Goal: Task Accomplishment & Management: Use online tool/utility

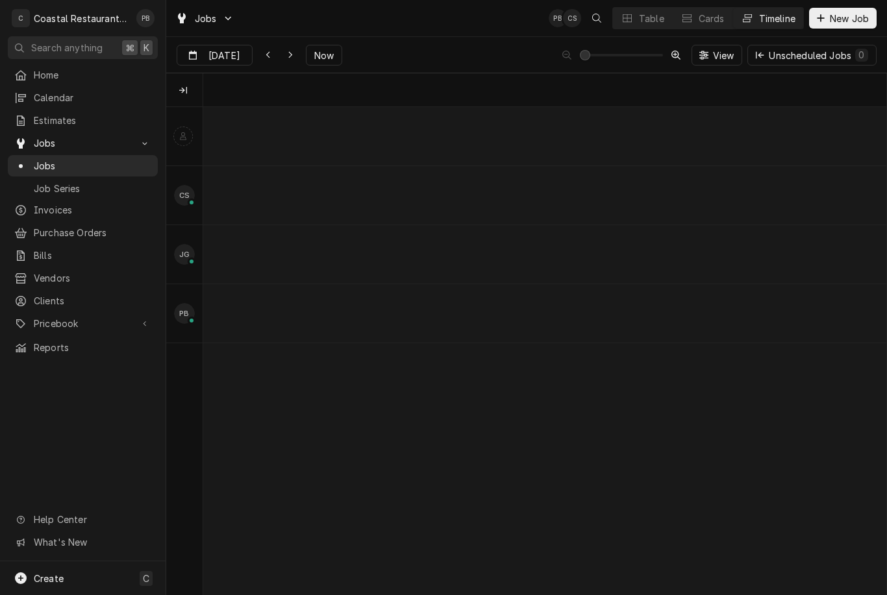
scroll to position [0, 13667]
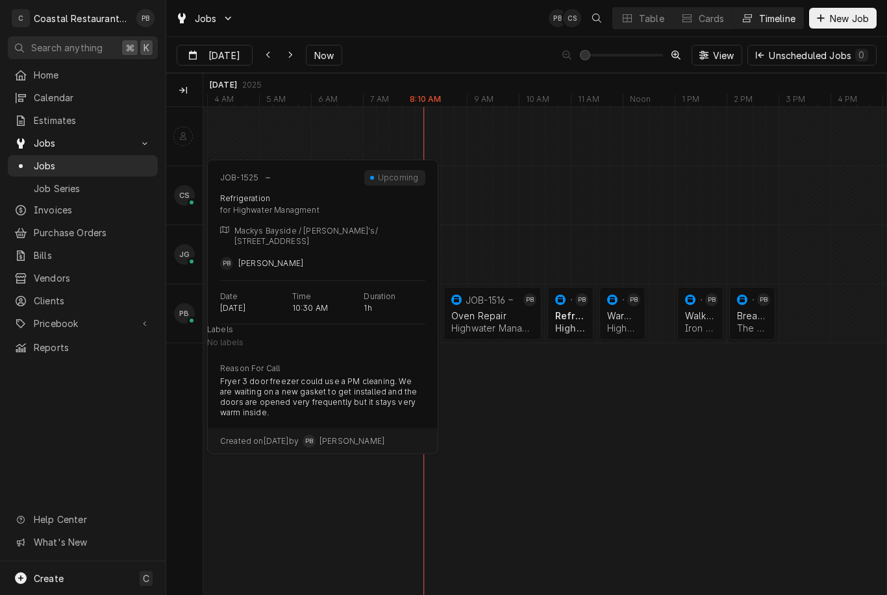
click at [500, 321] on div "Oven Repair Highwater Managment | Ocean City, 21842" at bounding box center [493, 322] width 88 height 29
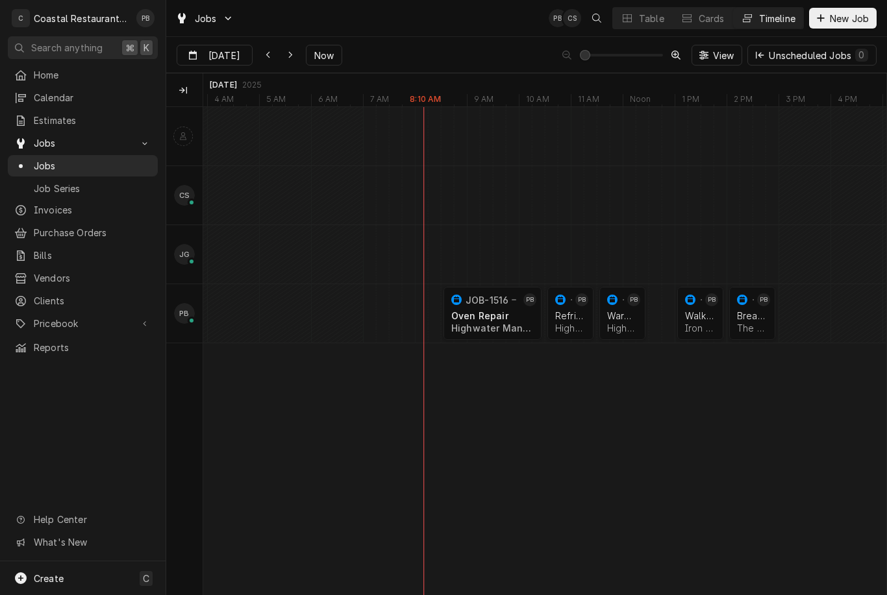
click at [747, 321] on div "Bread Machine The Station on Kings | Lewes, 19958" at bounding box center [752, 322] width 36 height 29
click at [515, 321] on div "Oven Repair Highwater Managment | Ocean City, 21842" at bounding box center [493, 322] width 88 height 29
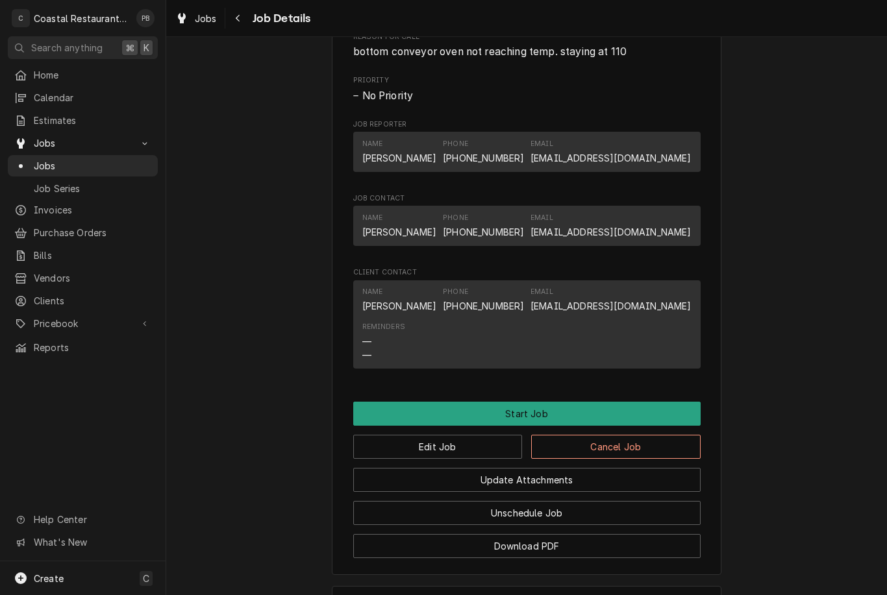
scroll to position [734, 0]
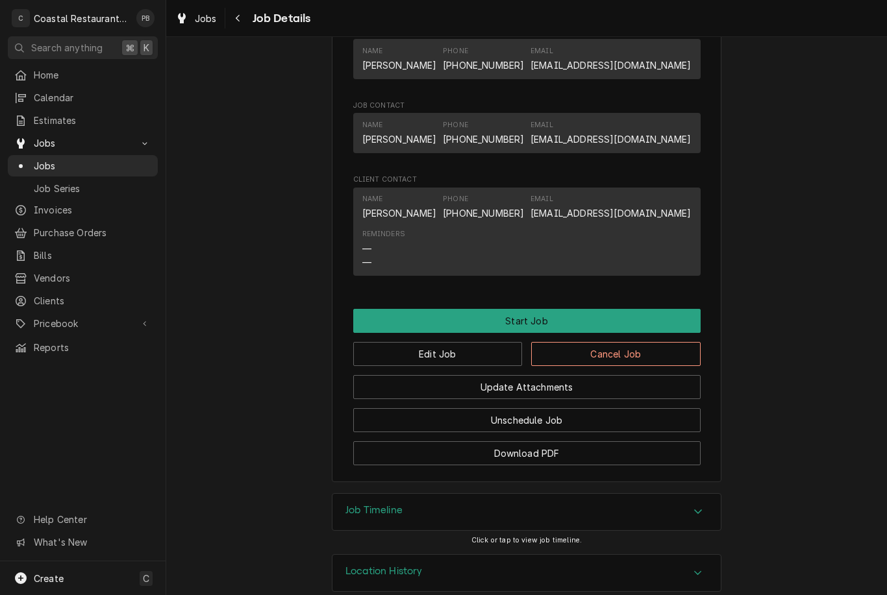
click at [602, 331] on button "Start Job" at bounding box center [526, 321] width 347 height 24
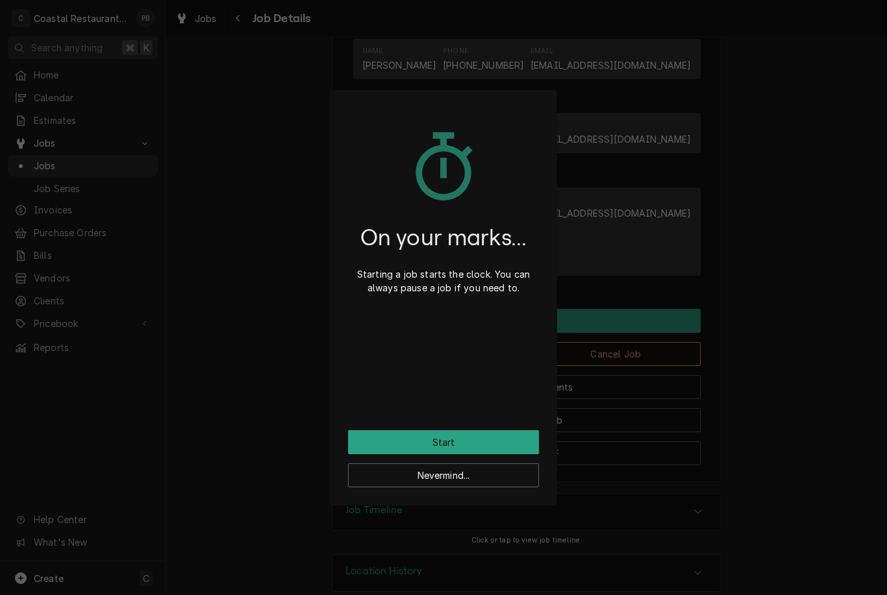
click at [499, 439] on button "Start" at bounding box center [443, 442] width 191 height 24
